Goal: Task Accomplishment & Management: Manage account settings

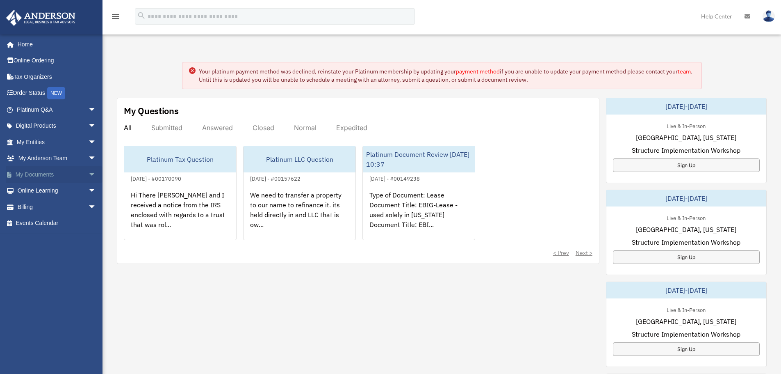
click at [50, 174] on link "My Documents arrow_drop_down" at bounding box center [57, 174] width 103 height 16
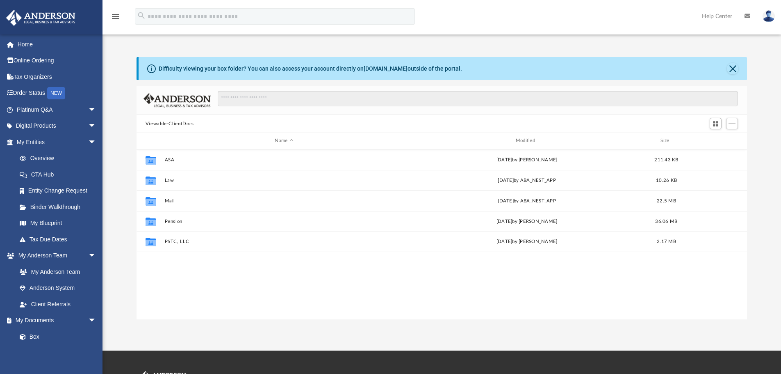
scroll to position [180, 605]
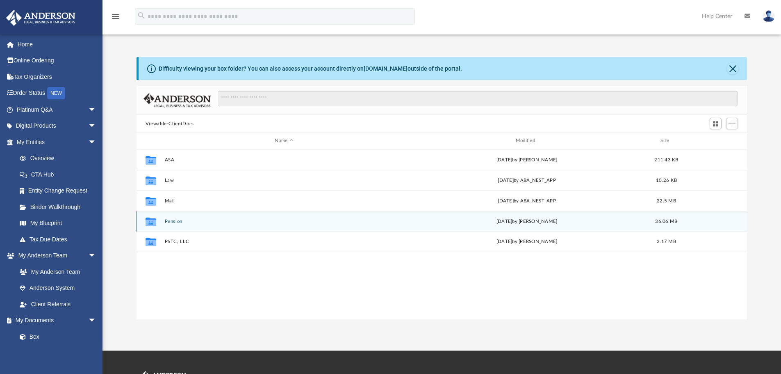
click at [228, 221] on button "Pension" at bounding box center [283, 221] width 239 height 5
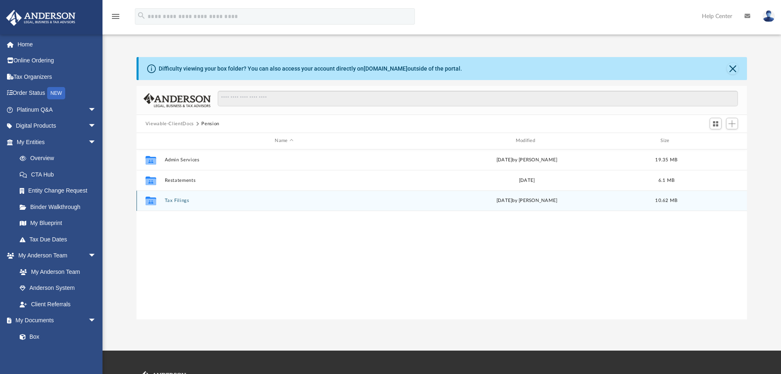
click at [239, 206] on div "Collaborated Folder Tax Filings Mon Sep 29 2025 by Troy Butler 10.62 MB" at bounding box center [442, 200] width 611 height 21
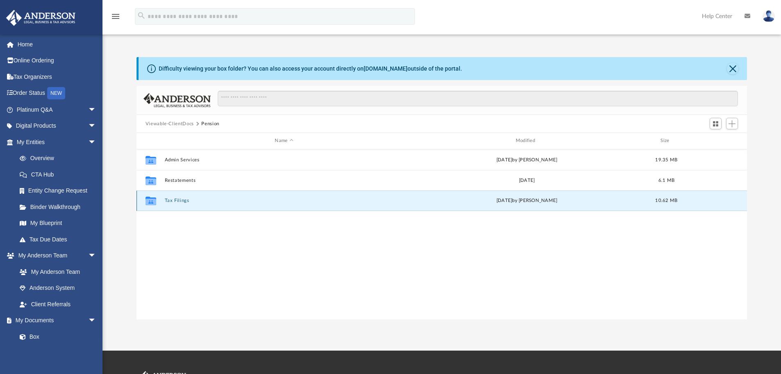
click at [180, 201] on button "Tax Filings" at bounding box center [283, 200] width 239 height 5
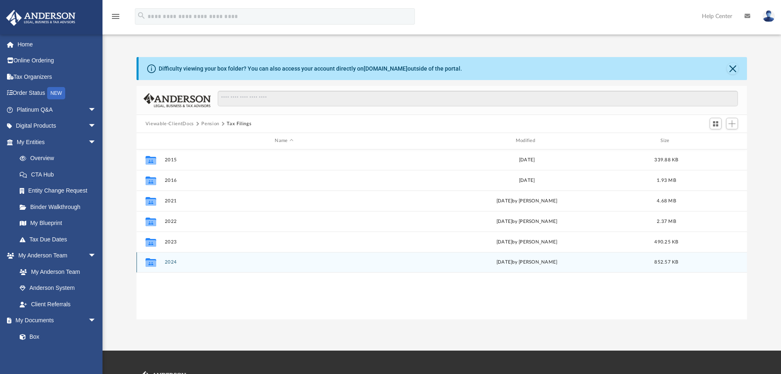
click at [172, 262] on button "2024" at bounding box center [283, 261] width 239 height 5
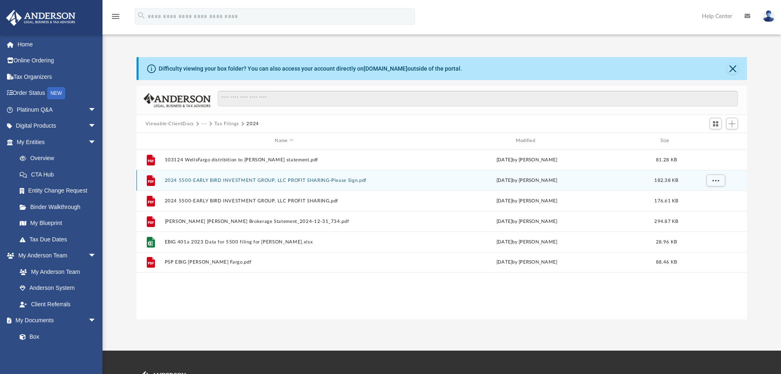
click at [248, 179] on button "2024 5500-EARLY BIRD INVESTMENT GROUP, LLC PROFIT SHARING-Please Sign.pdf" at bounding box center [283, 180] width 239 height 5
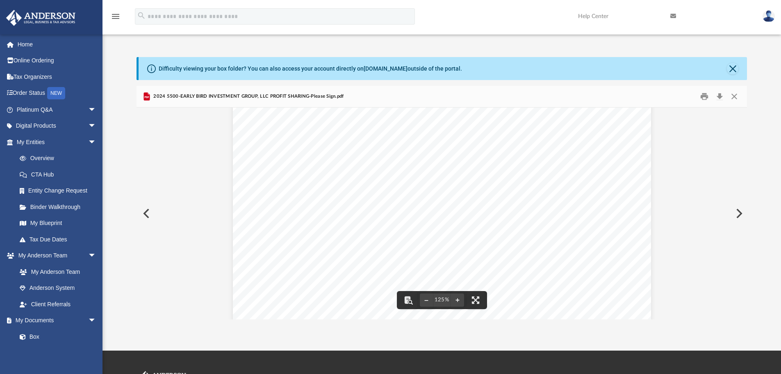
scroll to position [0, 0]
click at [701, 96] on button "Print" at bounding box center [704, 96] width 16 height 13
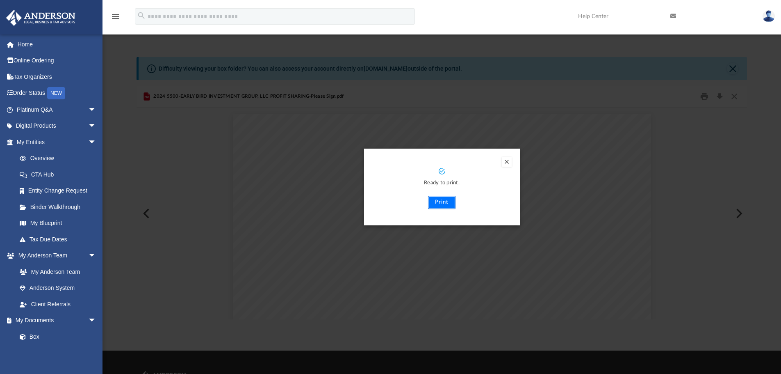
click at [445, 200] on button "Print" at bounding box center [441, 202] width 27 height 13
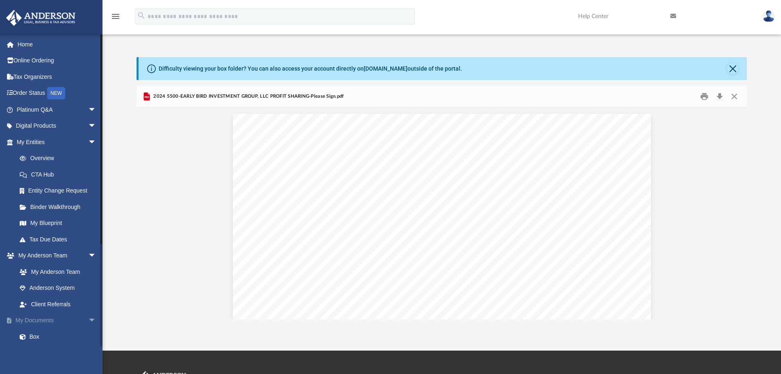
click at [48, 322] on link "My Documents arrow_drop_down" at bounding box center [57, 320] width 103 height 16
click at [38, 334] on link "Box" at bounding box center [59, 336] width 97 height 16
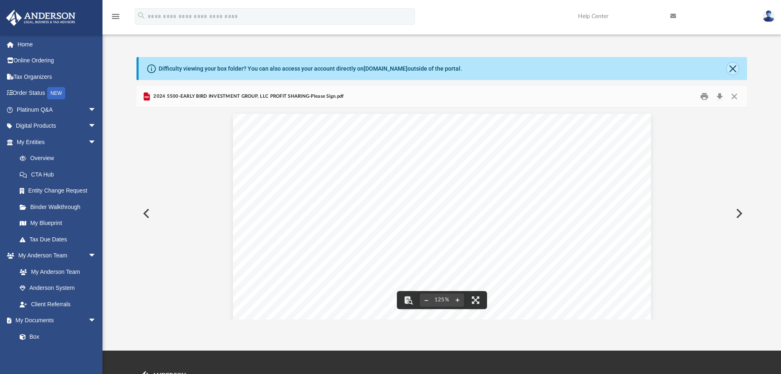
click at [730, 68] on button "Close" at bounding box center [732, 68] width 11 height 11
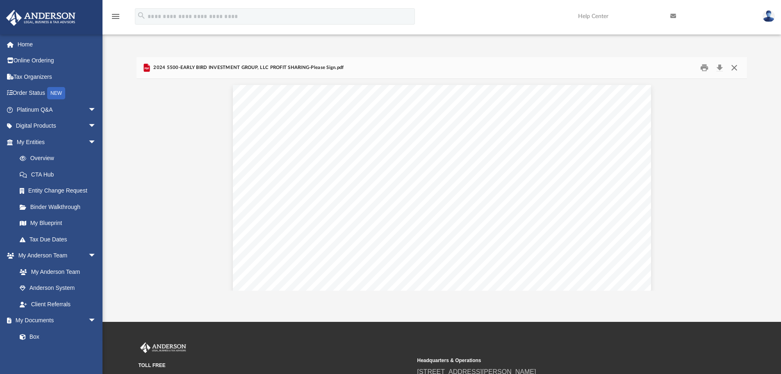
click at [736, 68] on button "Close" at bounding box center [734, 68] width 15 height 13
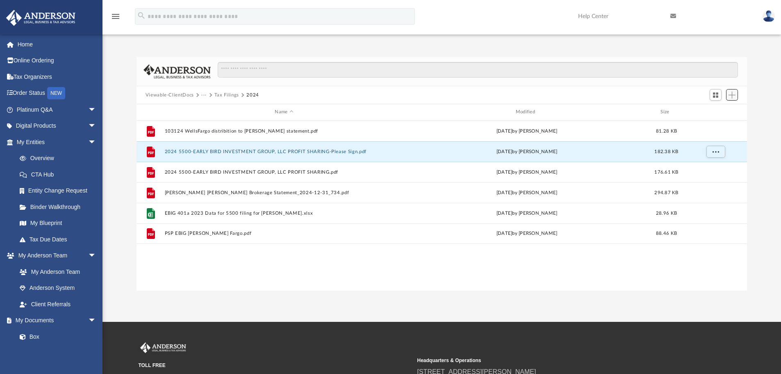
click at [734, 96] on span "Add" at bounding box center [732, 94] width 7 height 7
click at [717, 112] on li "Upload" at bounding box center [720, 111] width 26 height 9
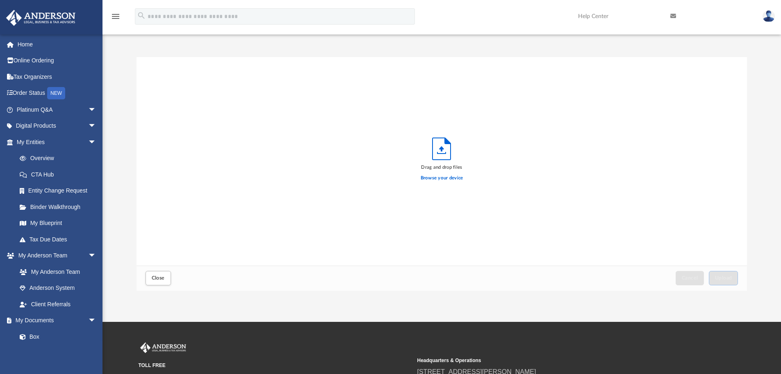
scroll to position [202, 605]
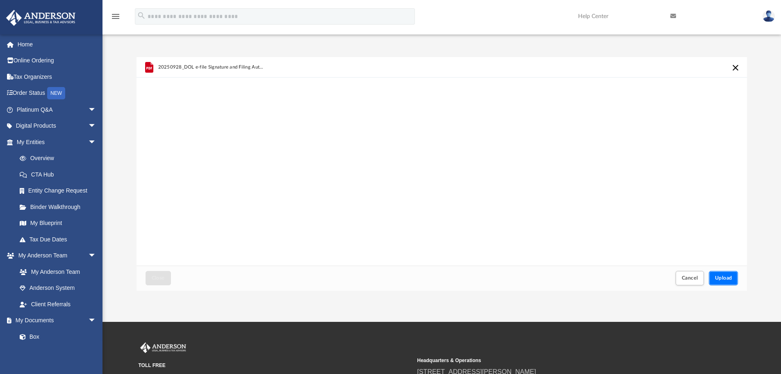
click at [729, 277] on span "Upload" at bounding box center [723, 277] width 17 height 5
drag, startPoint x: 172, startPoint y: 275, endPoint x: 163, endPoint y: 276, distance: 8.7
click at [171, 275] on div "Close" at bounding box center [158, 278] width 29 height 18
click at [162, 276] on span "Close" at bounding box center [158, 277] width 13 height 5
